Goal: Information Seeking & Learning: Learn about a topic

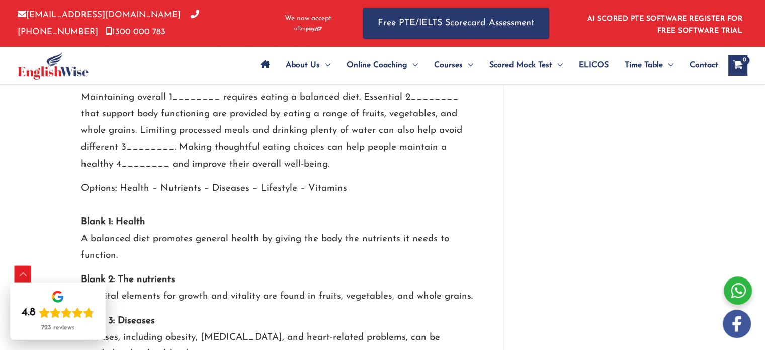
scroll to position [1902, 0]
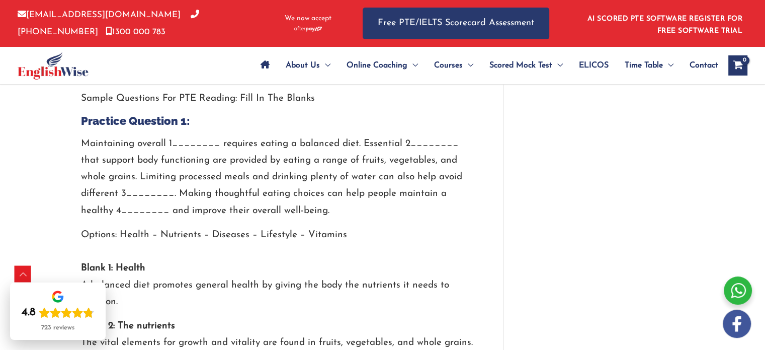
click at [447, 162] on p "Maintaining overall 1________ requires eating a balanced diet. Essential 2_____…" at bounding box center [277, 176] width 392 height 83
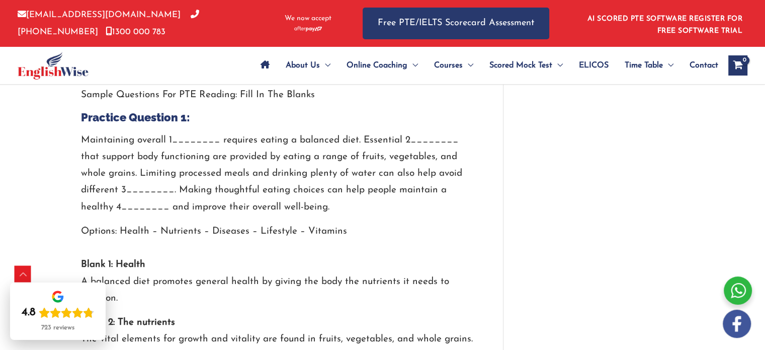
scroll to position [1906, 0]
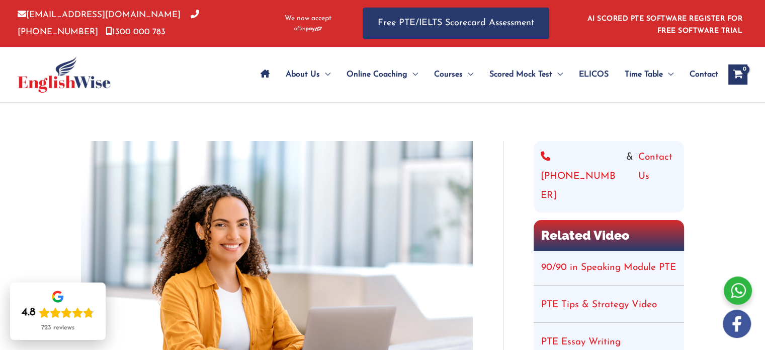
scroll to position [1, 0]
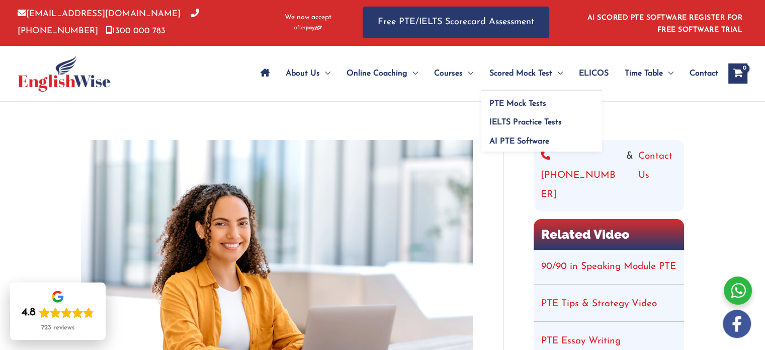
click at [505, 72] on span "Scored Mock Test" at bounding box center [520, 73] width 63 height 35
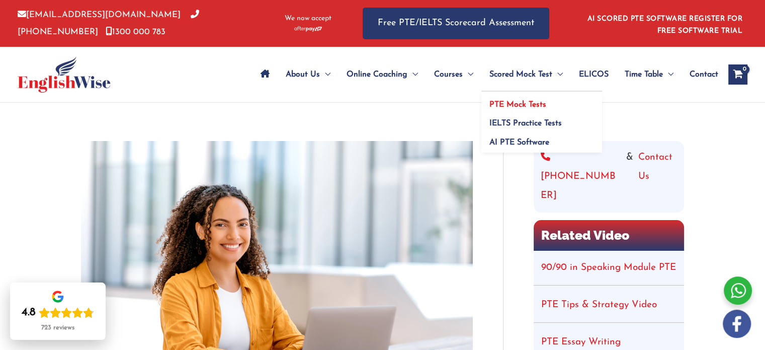
click at [512, 98] on link "PTE Mock Tests" at bounding box center [541, 101] width 121 height 19
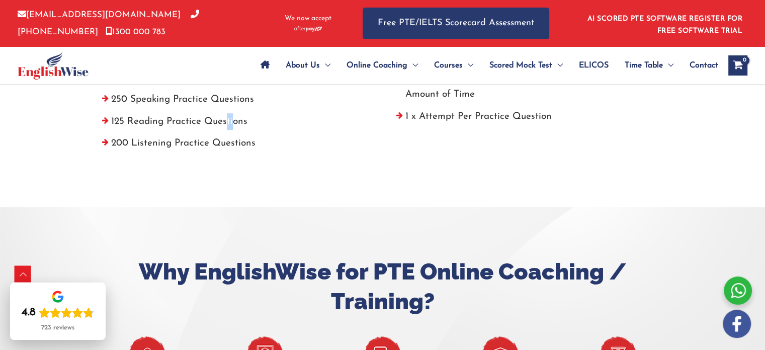
drag, startPoint x: 231, startPoint y: 118, endPoint x: 223, endPoint y: 120, distance: 7.7
click at [223, 120] on li "125 Reading Practice Questions" at bounding box center [235, 124] width 279 height 22
click at [105, 120] on li "125 Reading Practice Questions" at bounding box center [235, 124] width 279 height 22
click at [111, 118] on li "125 Reading Practice Questions" at bounding box center [235, 124] width 279 height 22
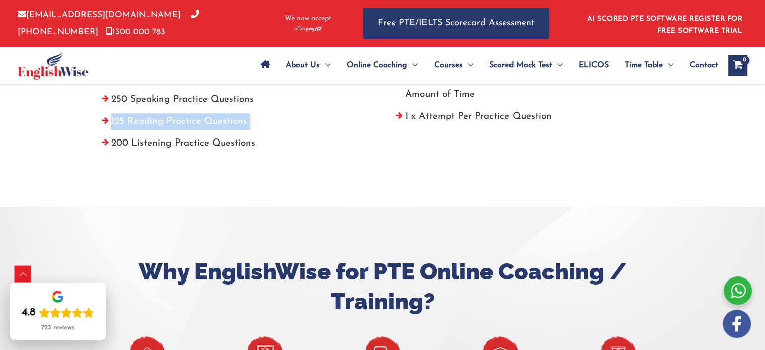
click at [111, 118] on li "125 Reading Practice Questions" at bounding box center [235, 124] width 279 height 22
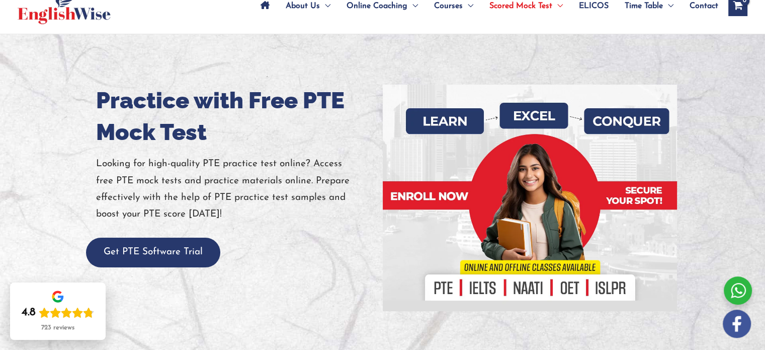
scroll to position [68, 0]
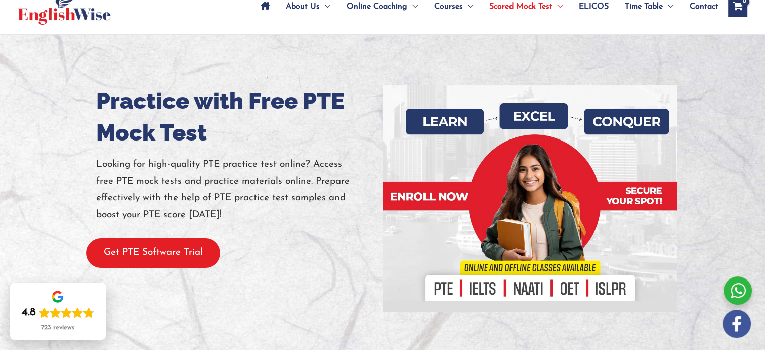
click at [139, 255] on button "Get PTE Software Trial" at bounding box center [153, 253] width 134 height 30
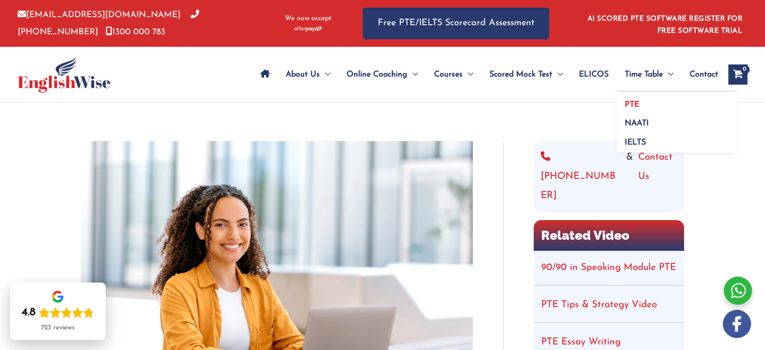
click at [639, 105] on link "PTE" at bounding box center [677, 101] width 121 height 19
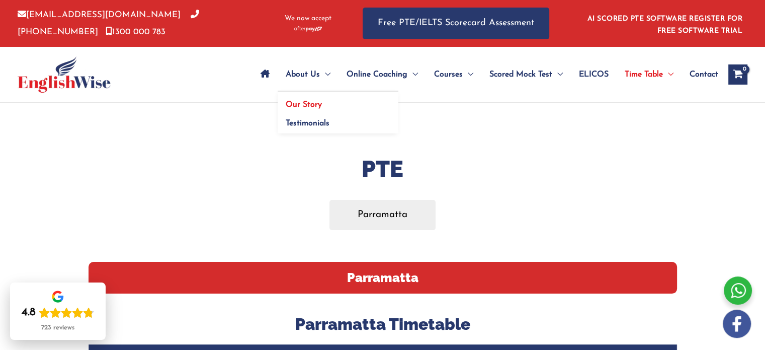
click at [293, 96] on link "Our Story" at bounding box center [338, 101] width 121 height 19
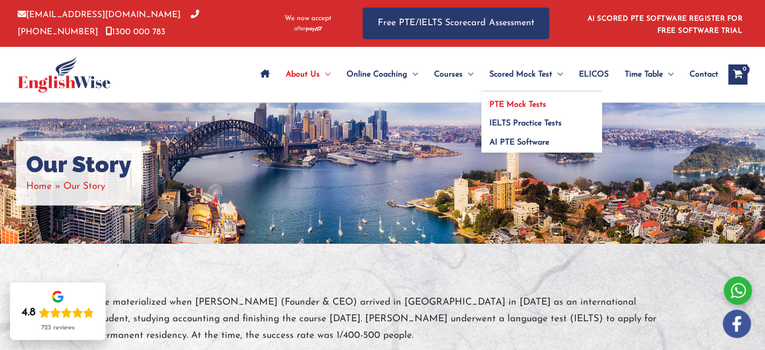
click at [512, 106] on span "PTE Mock Tests" at bounding box center [517, 105] width 57 height 8
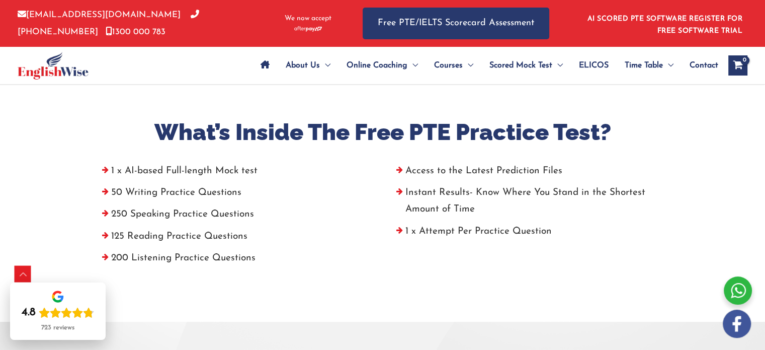
scroll to position [406, 0]
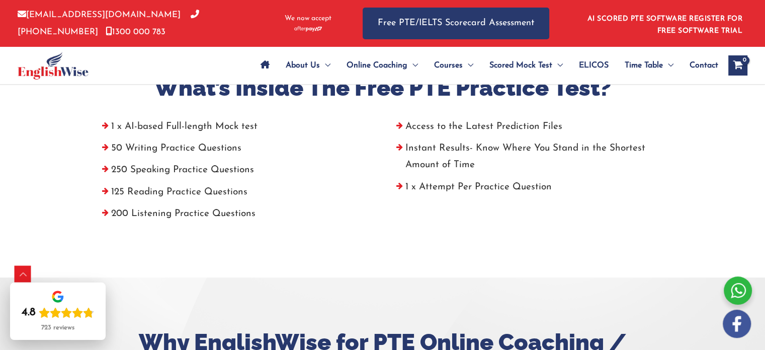
click at [105, 191] on li "125 Reading Practice Questions" at bounding box center [235, 195] width 279 height 22
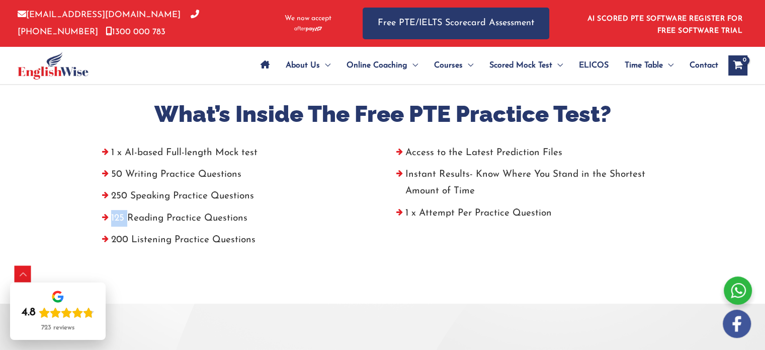
scroll to position [380, 0]
